Goal: Task Accomplishment & Management: Use online tool/utility

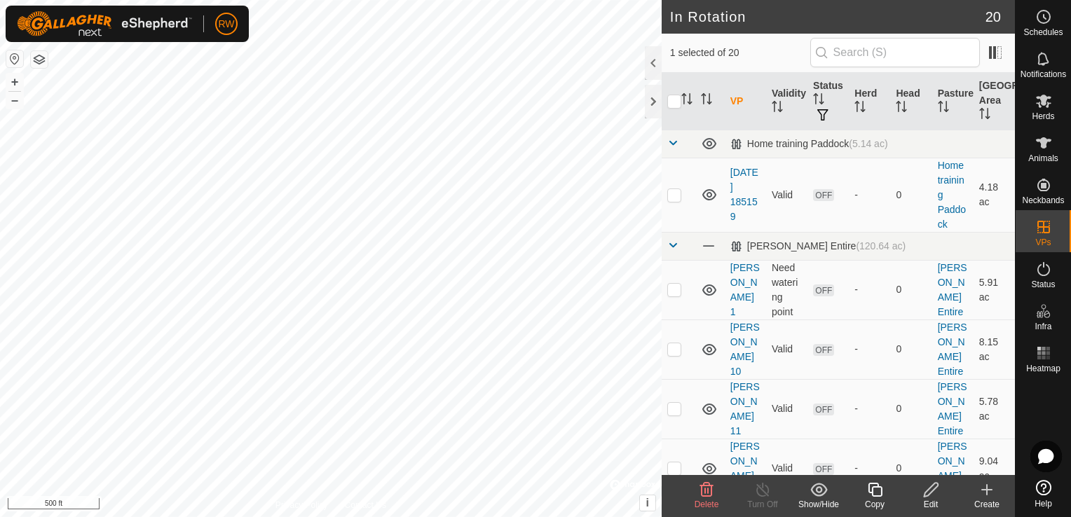
click at [875, 494] on icon at bounding box center [875, 489] width 18 height 17
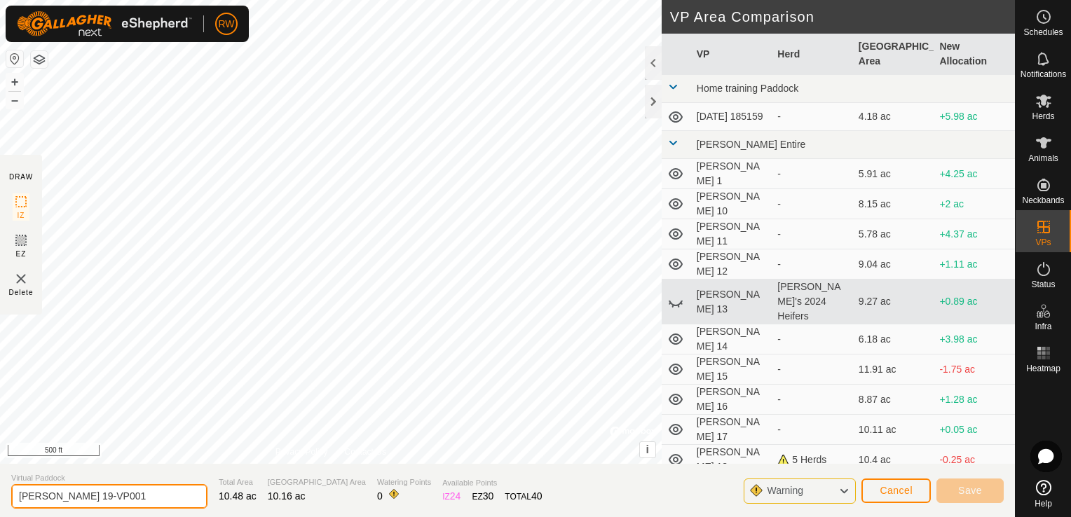
drag, startPoint x: 100, startPoint y: 497, endPoint x: 56, endPoint y: 496, distance: 44.2
click at [56, 496] on input "[PERSON_NAME] 19-VP001" at bounding box center [109, 496] width 196 height 25
type input "[PERSON_NAME] 20"
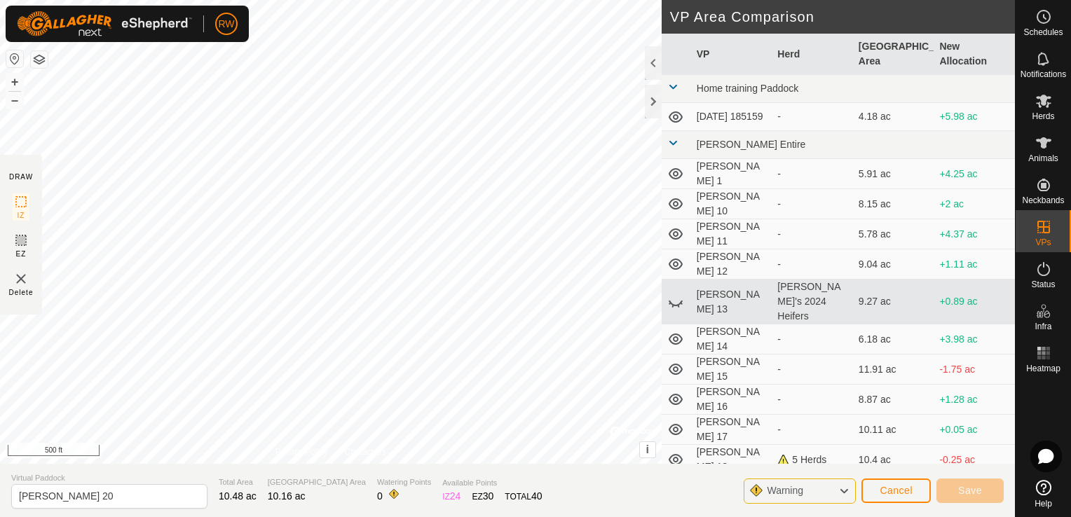
click at [66, 516] on html "RW Schedules Notifications Herds Animals Neckbands VPs Status Infra Heatmap Hel…" at bounding box center [535, 258] width 1071 height 517
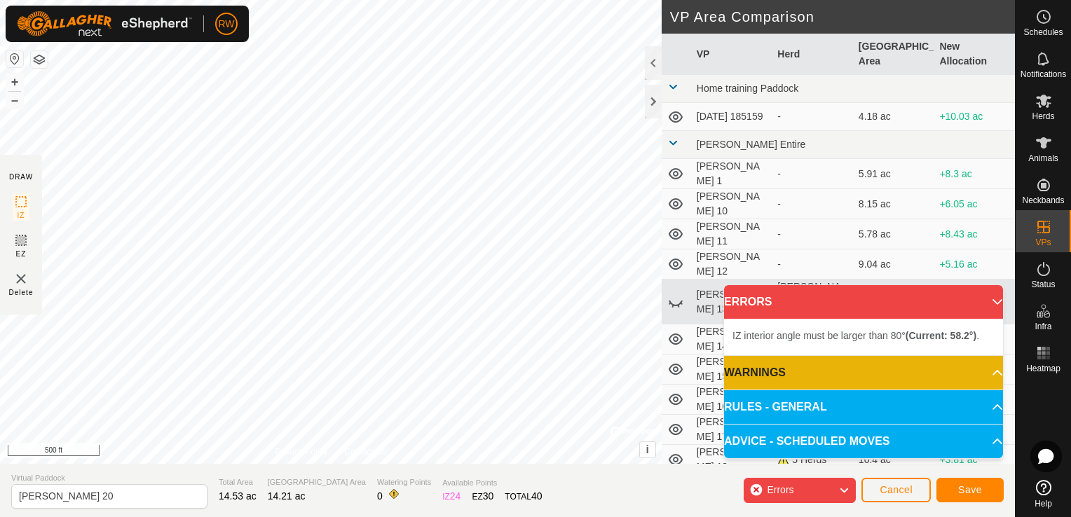
drag, startPoint x: 41, startPoint y: 233, endPoint x: 404, endPoint y: 62, distance: 402.2
click at [0, 0] on div at bounding box center [0, 0] width 0 height 0
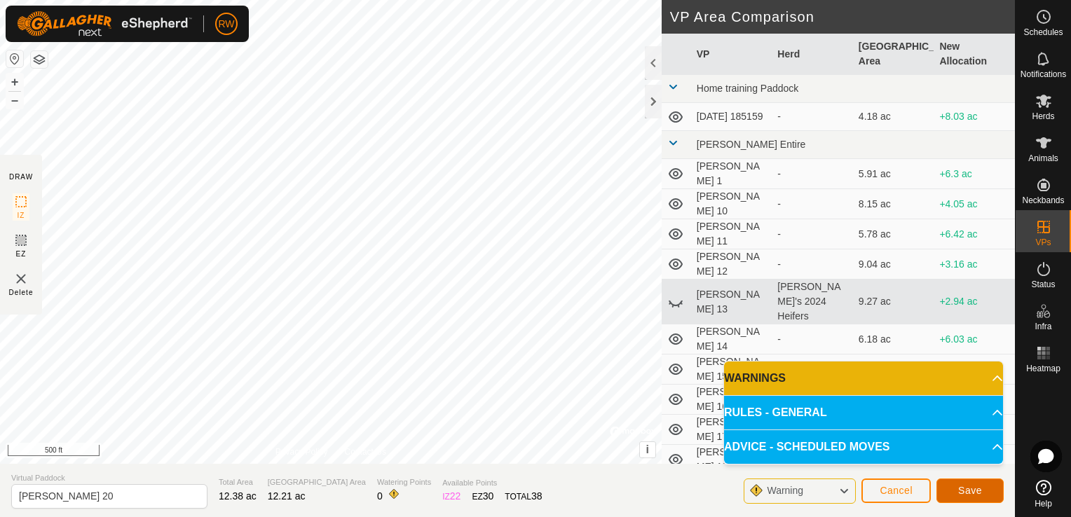
click at [985, 491] on button "Save" at bounding box center [969, 491] width 67 height 25
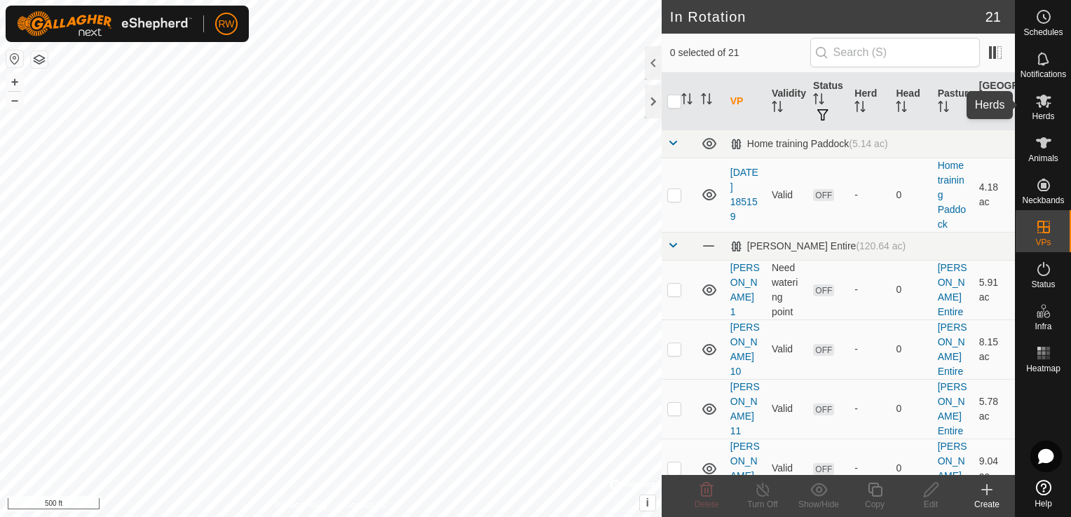
click at [1039, 97] on icon at bounding box center [1043, 101] width 15 height 13
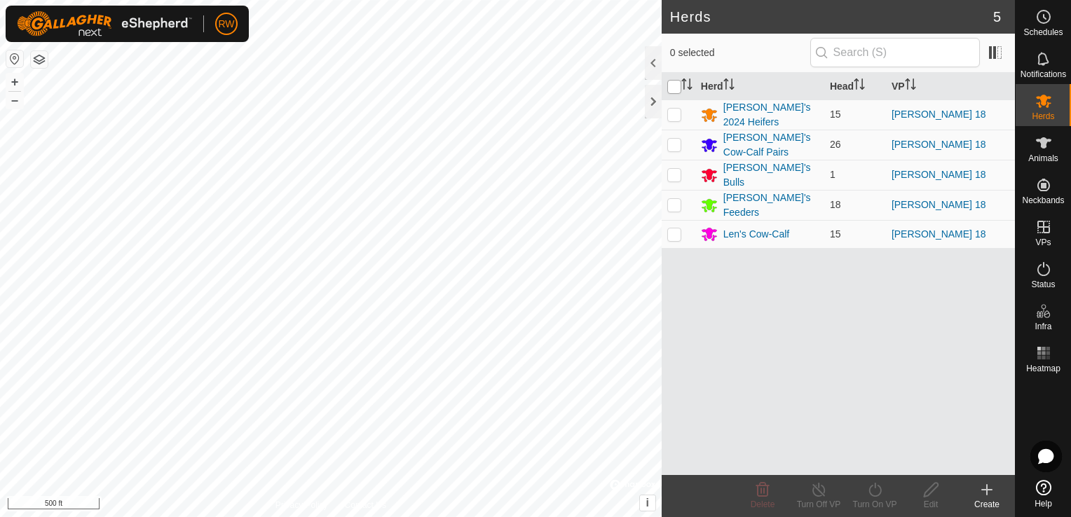
click at [676, 83] on input "checkbox" at bounding box center [674, 87] width 14 height 14
checkbox input "true"
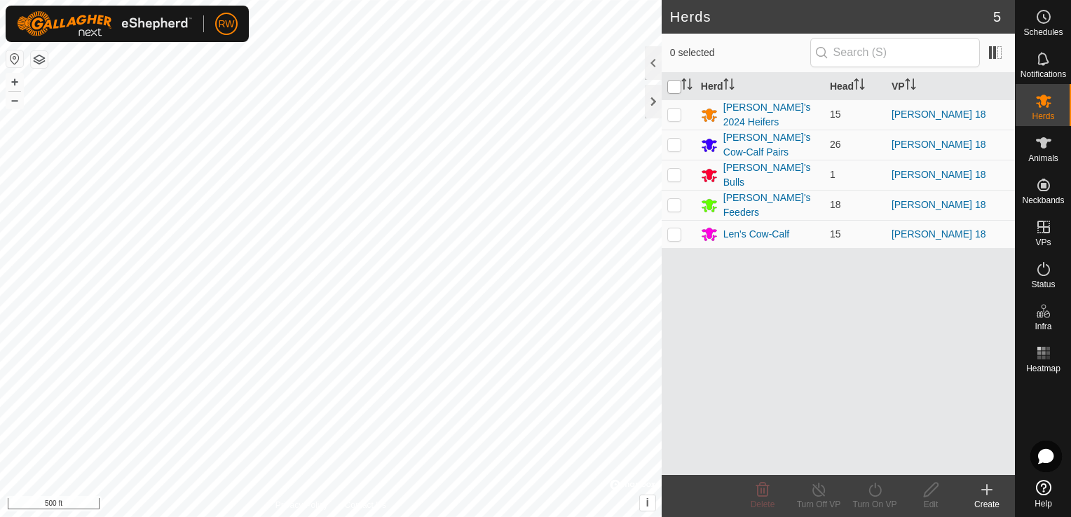
checkbox input "true"
click at [871, 493] on icon at bounding box center [875, 489] width 18 height 17
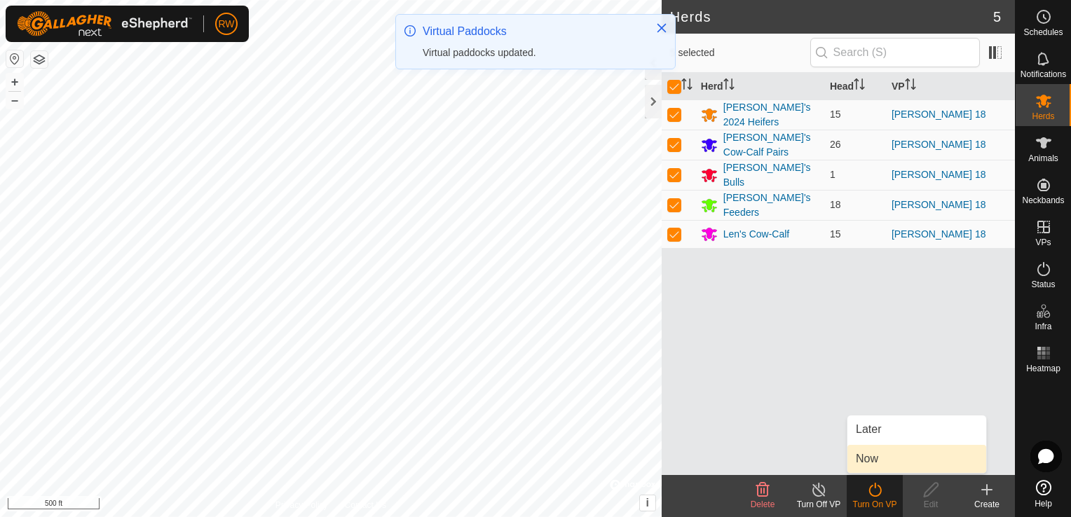
click at [880, 458] on link "Now" at bounding box center [916, 459] width 139 height 28
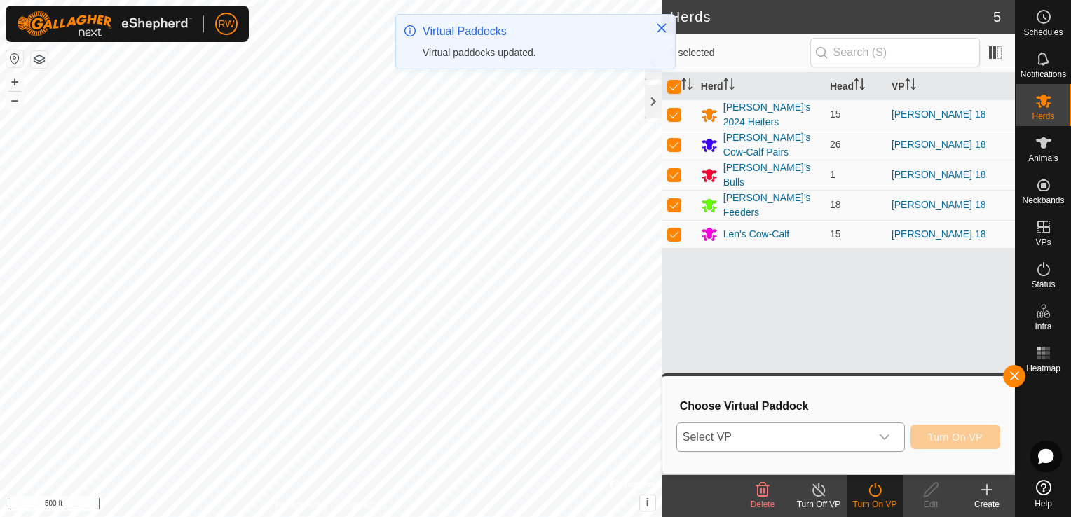
click at [883, 437] on icon "dropdown trigger" at bounding box center [884, 437] width 11 height 11
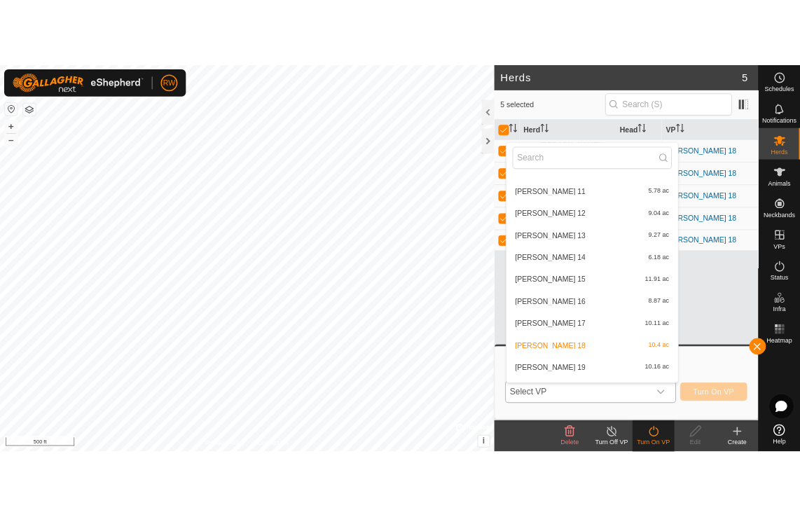
scroll to position [153, 0]
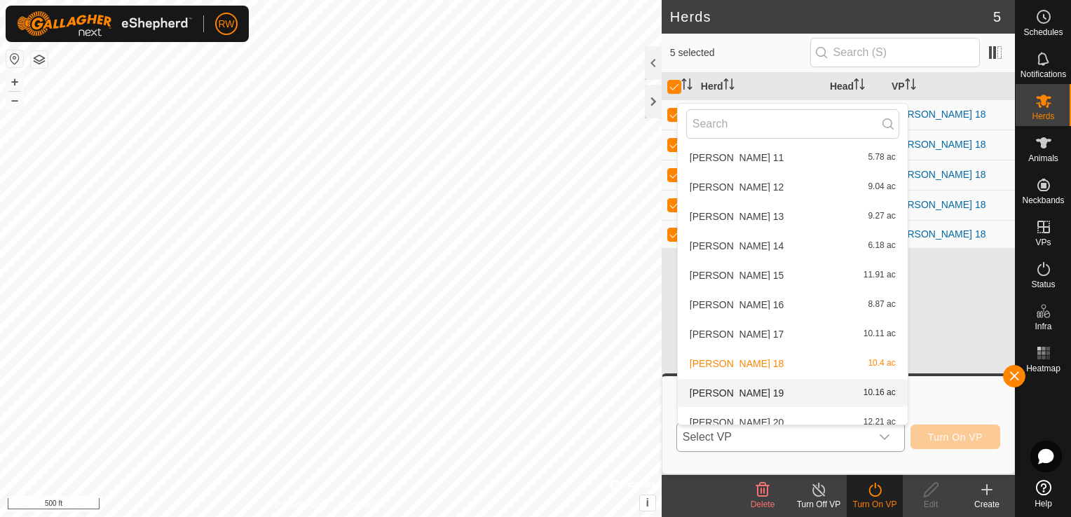
click at [714, 387] on li "[PERSON_NAME] 19 10.16 ac" at bounding box center [793, 393] width 230 height 28
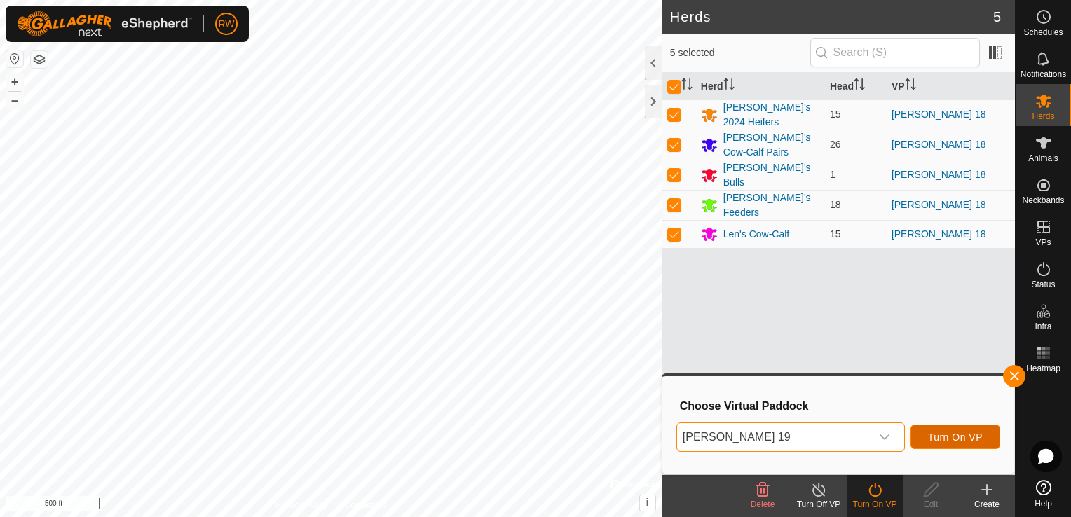
click at [945, 436] on span "Turn On VP" at bounding box center [955, 437] width 55 height 11
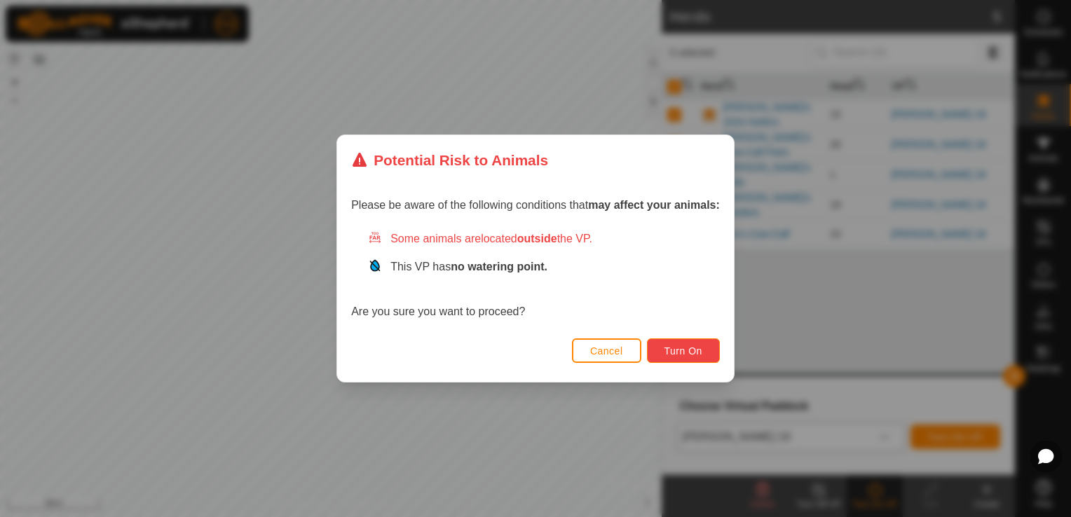
click at [690, 350] on span "Turn On" at bounding box center [683, 350] width 38 height 11
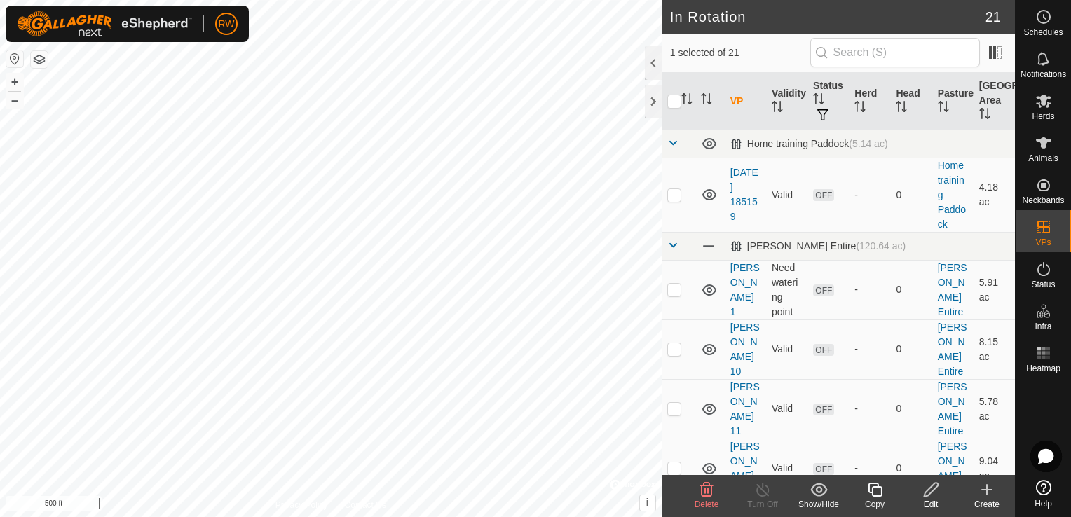
click at [874, 492] on icon at bounding box center [875, 489] width 18 height 17
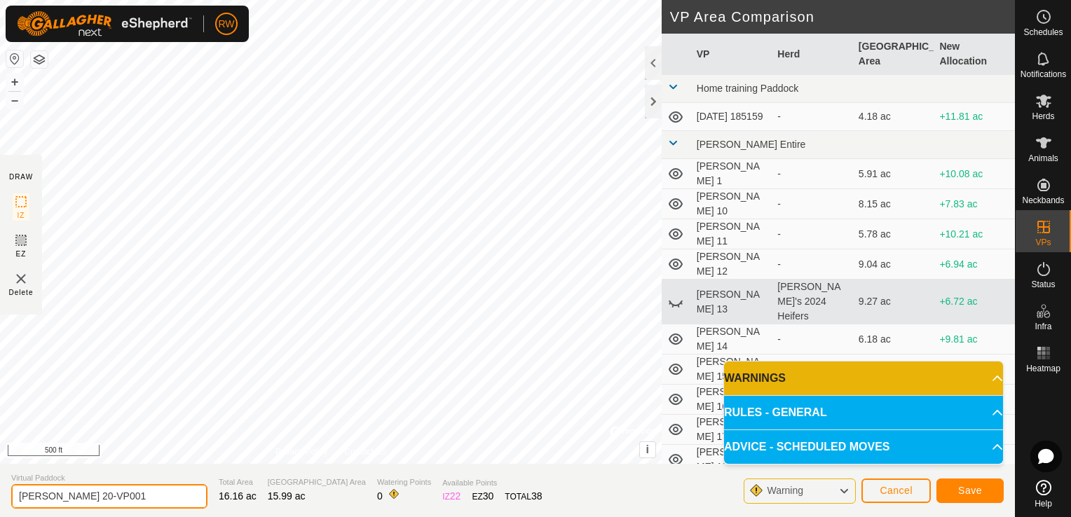
drag, startPoint x: 131, startPoint y: 495, endPoint x: 60, endPoint y: 495, distance: 70.8
click at [60, 495] on input "[PERSON_NAME] 20-VP001" at bounding box center [109, 496] width 196 height 25
type input "[PERSON_NAME] 21"
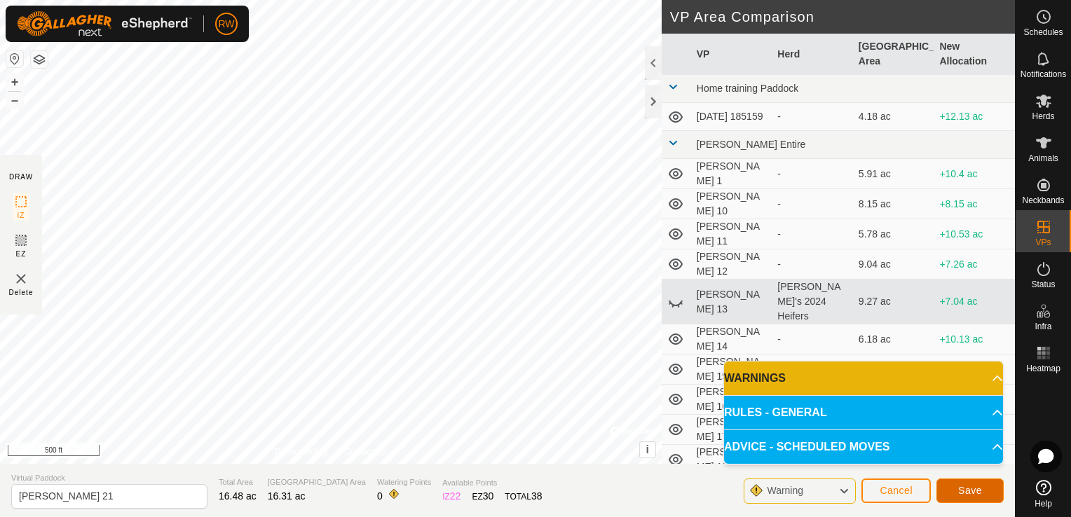
click at [966, 489] on span "Save" at bounding box center [970, 490] width 24 height 11
